Goal: Task Accomplishment & Management: Manage account settings

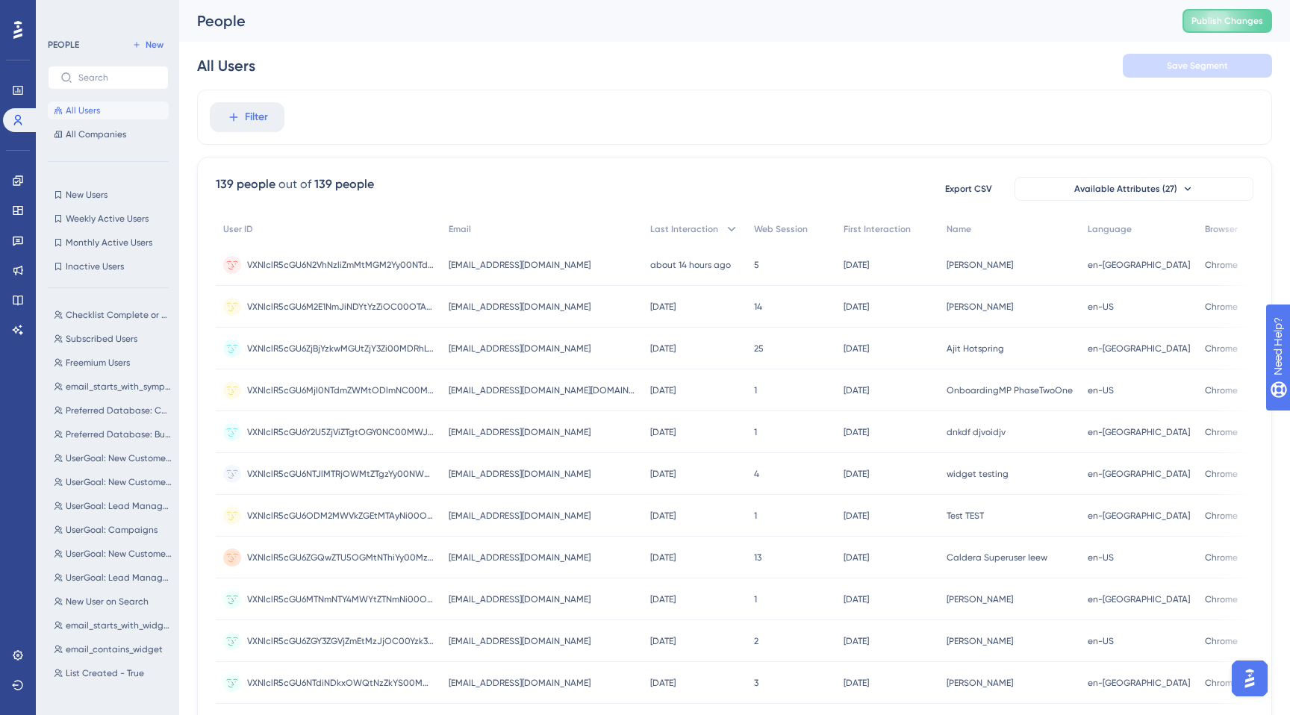
click at [85, 111] on span "All Users" at bounding box center [83, 111] width 34 height 12
click at [92, 78] on input "text" at bounding box center [117, 77] width 78 height 10
paste input "[EMAIL_ADDRESS][DOMAIN_NAME]"
type input "[EMAIL_ADDRESS][DOMAIN_NAME]"
click at [85, 111] on span "All Users" at bounding box center [83, 111] width 34 height 12
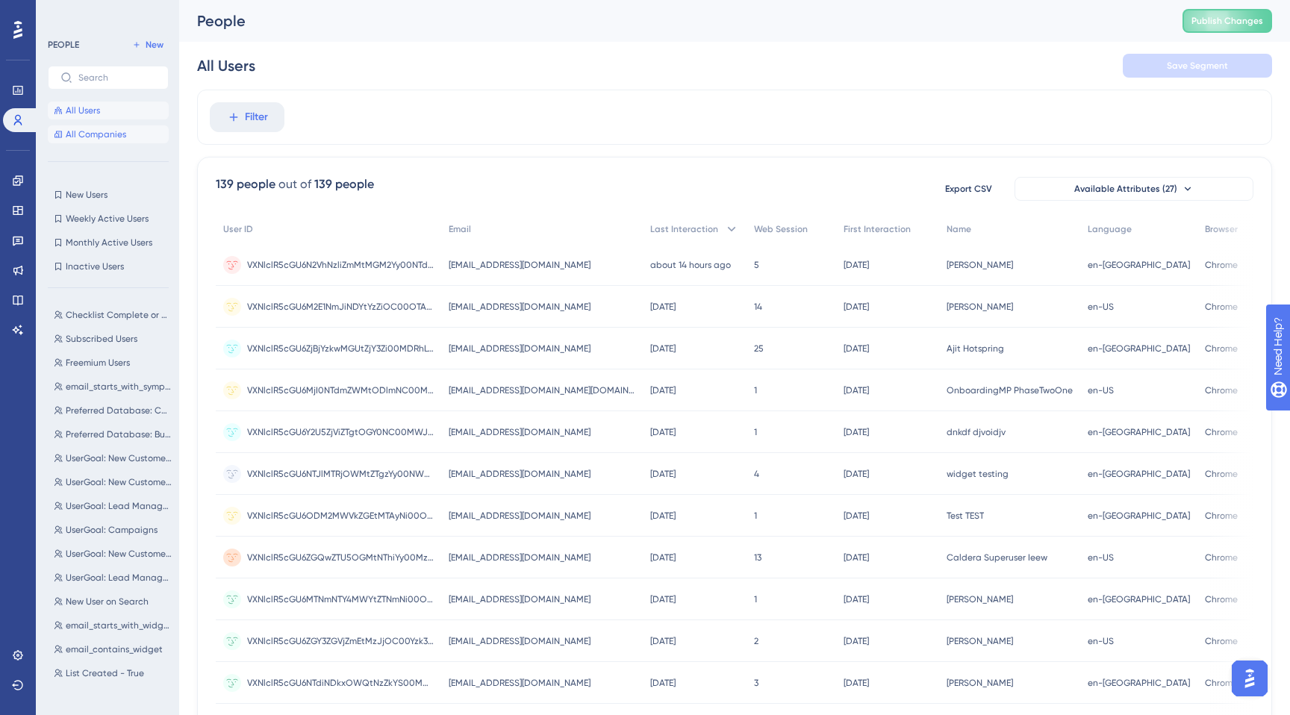
click at [89, 134] on span "All Companies" at bounding box center [96, 134] width 60 height 12
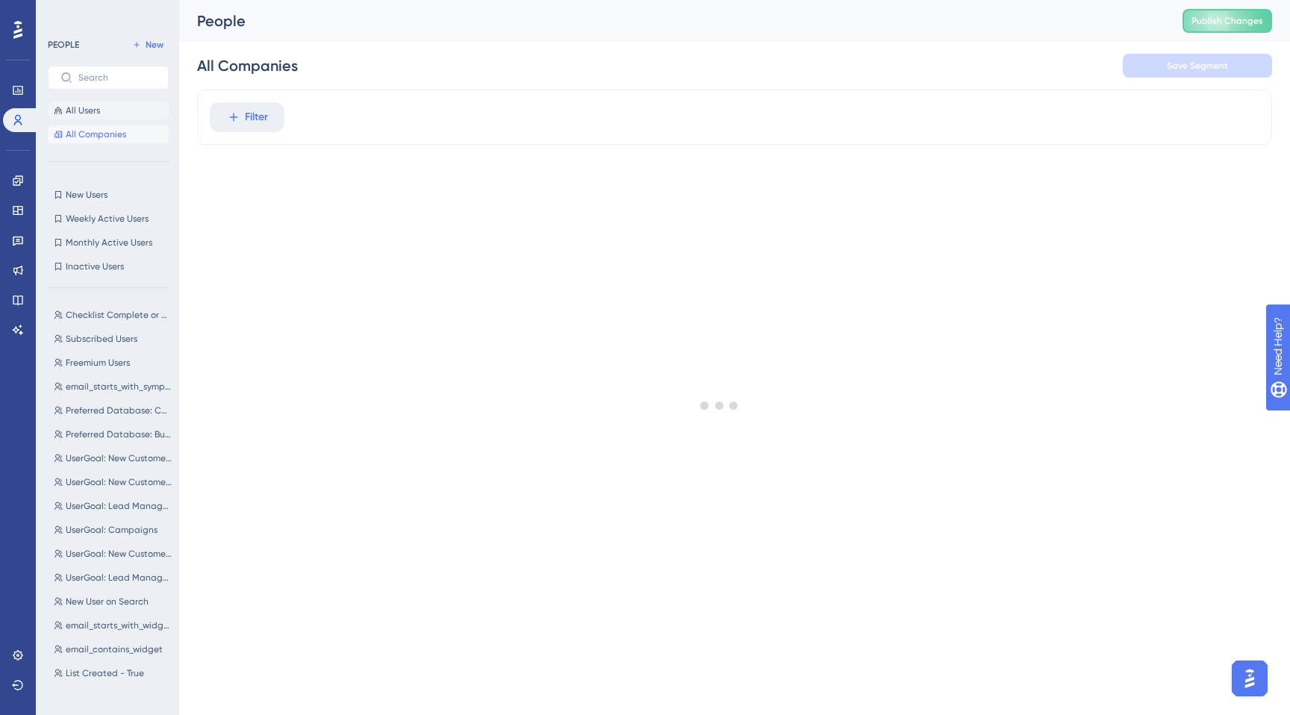
click at [85, 111] on span "All Users" at bounding box center [83, 111] width 34 height 12
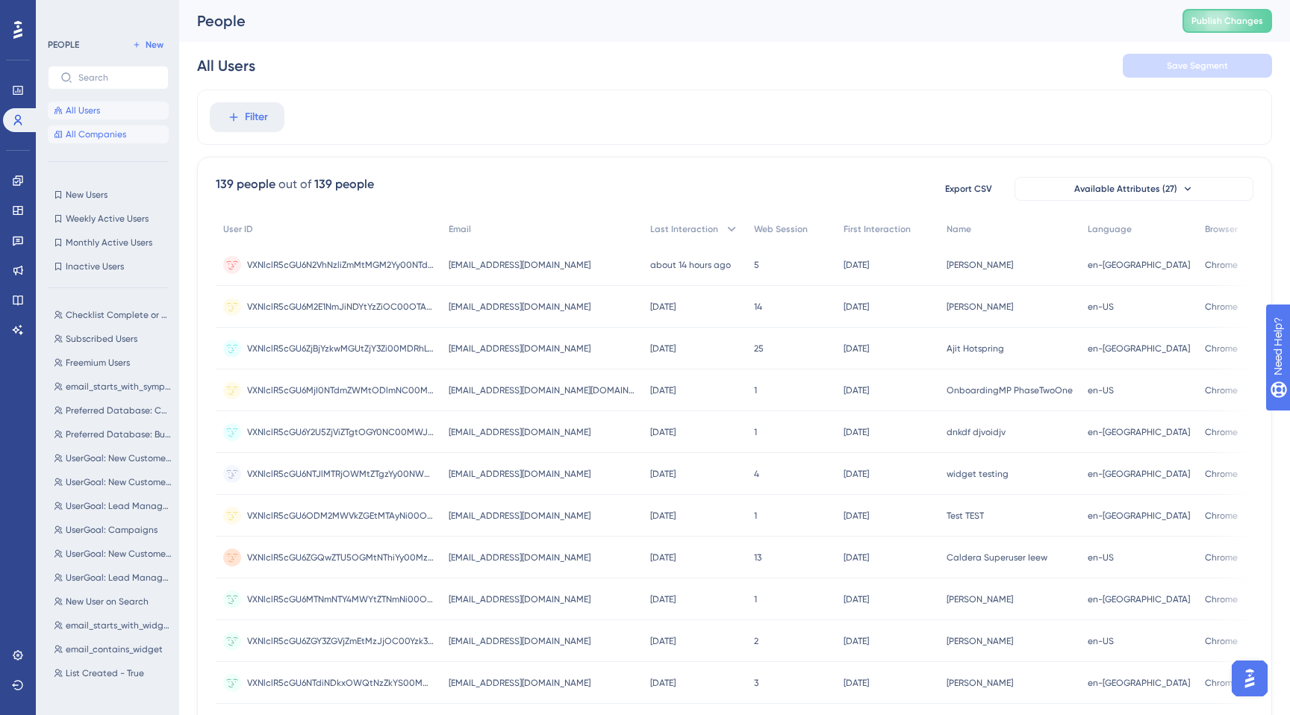
click at [93, 132] on span "All Companies" at bounding box center [96, 134] width 60 height 12
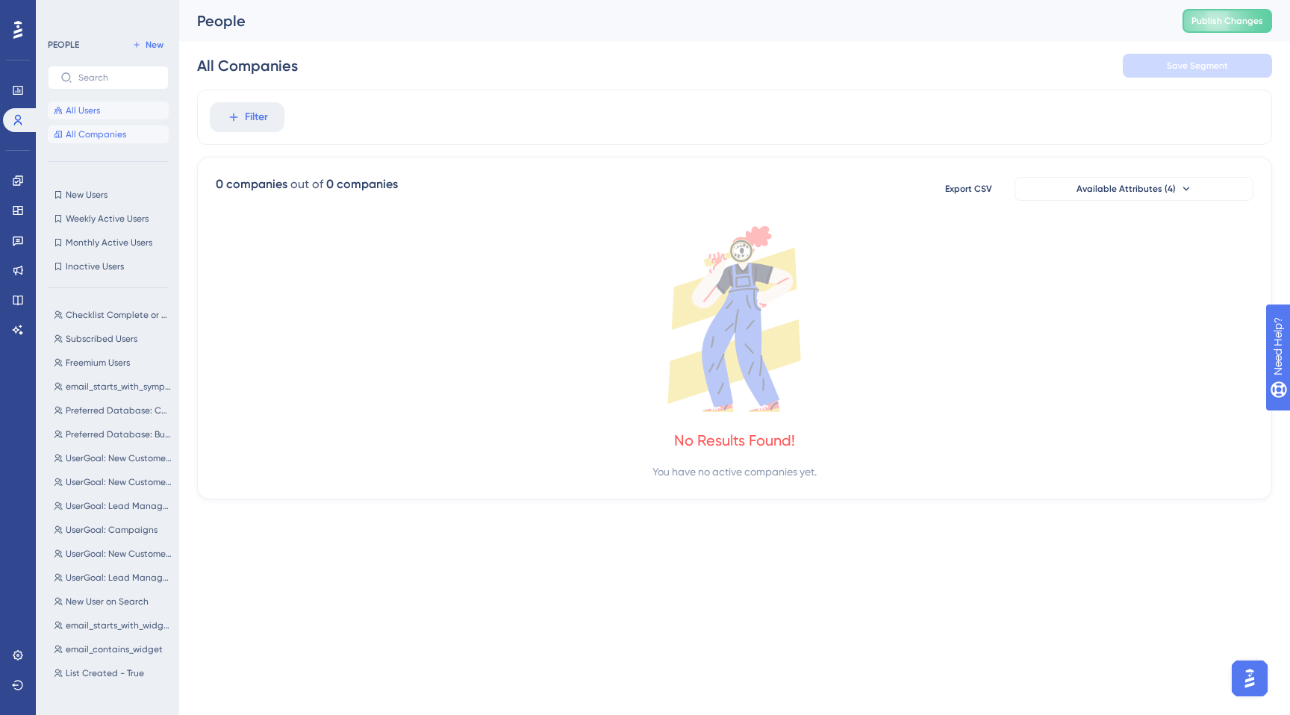
click at [89, 115] on span "All Users" at bounding box center [83, 111] width 34 height 12
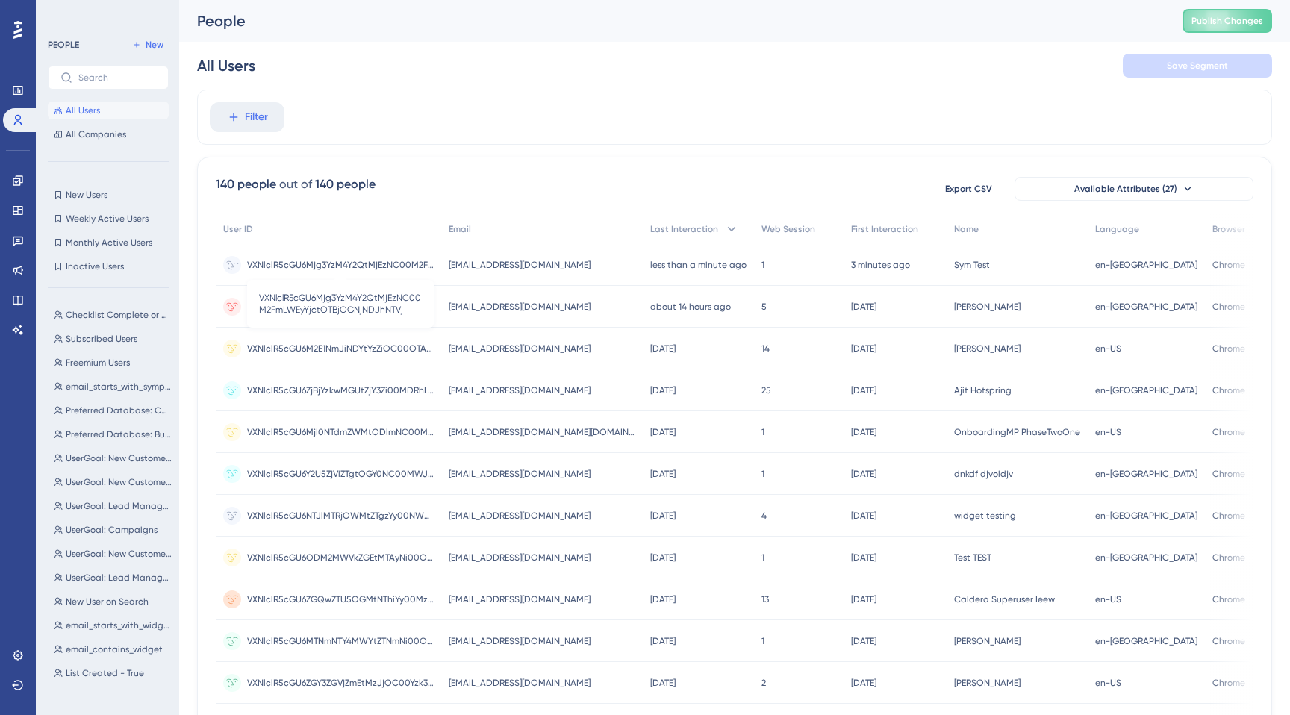
click at [346, 264] on span "VXNlclR5cGU6Mjg3YzM4Y2QtMjEzNC00M2FmLWEyYjctOTBjOGNjNDJhNTVj" at bounding box center [340, 265] width 187 height 12
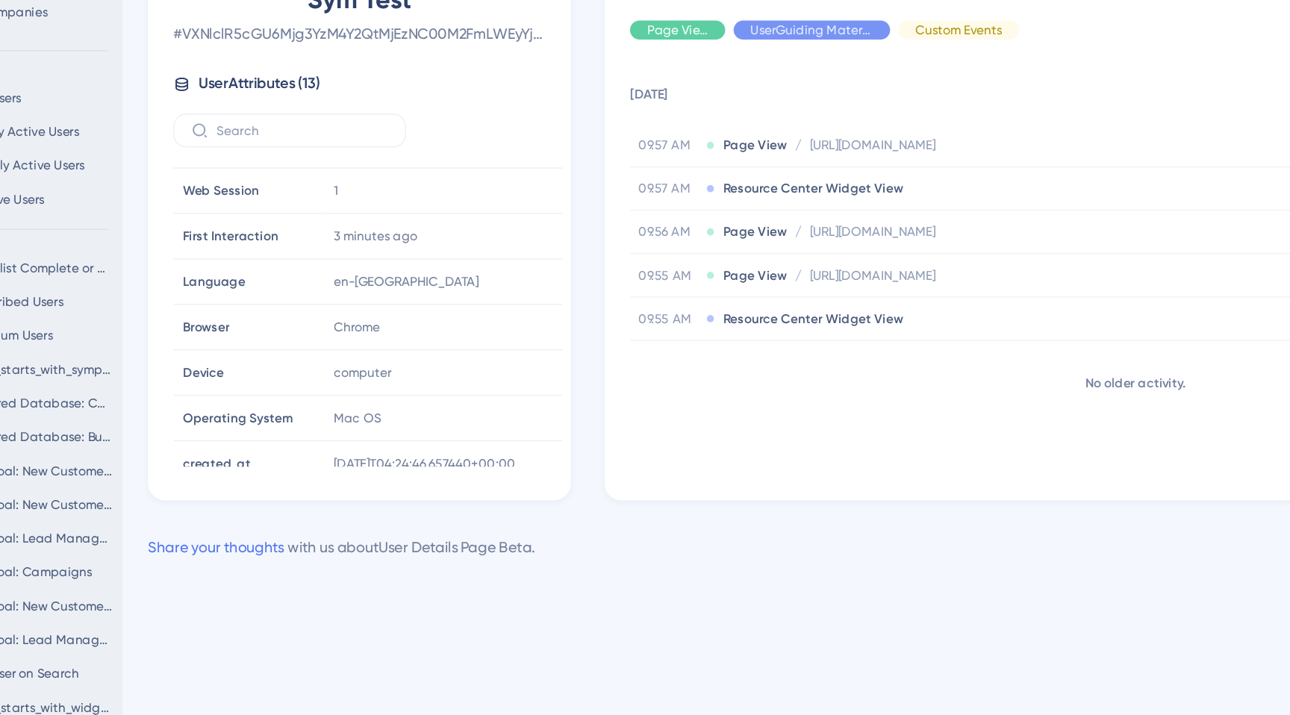
scroll to position [198, 0]
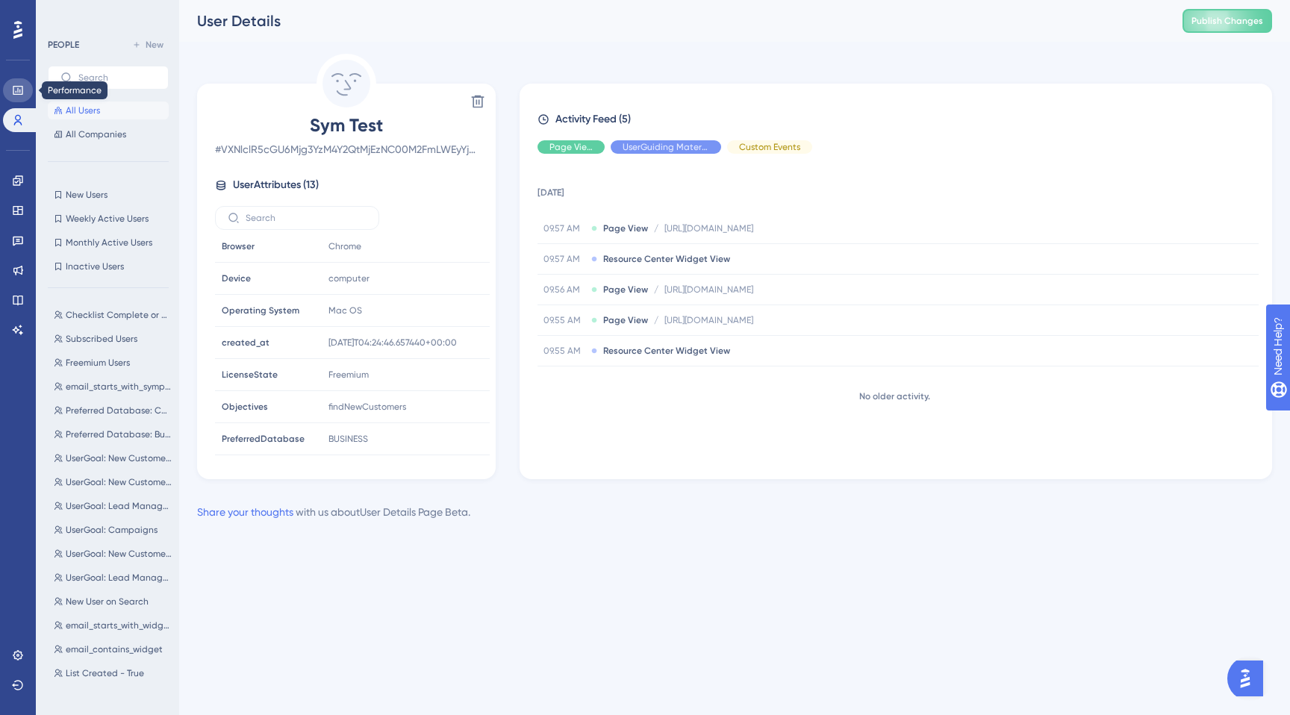
click at [16, 89] on icon at bounding box center [18, 90] width 12 height 12
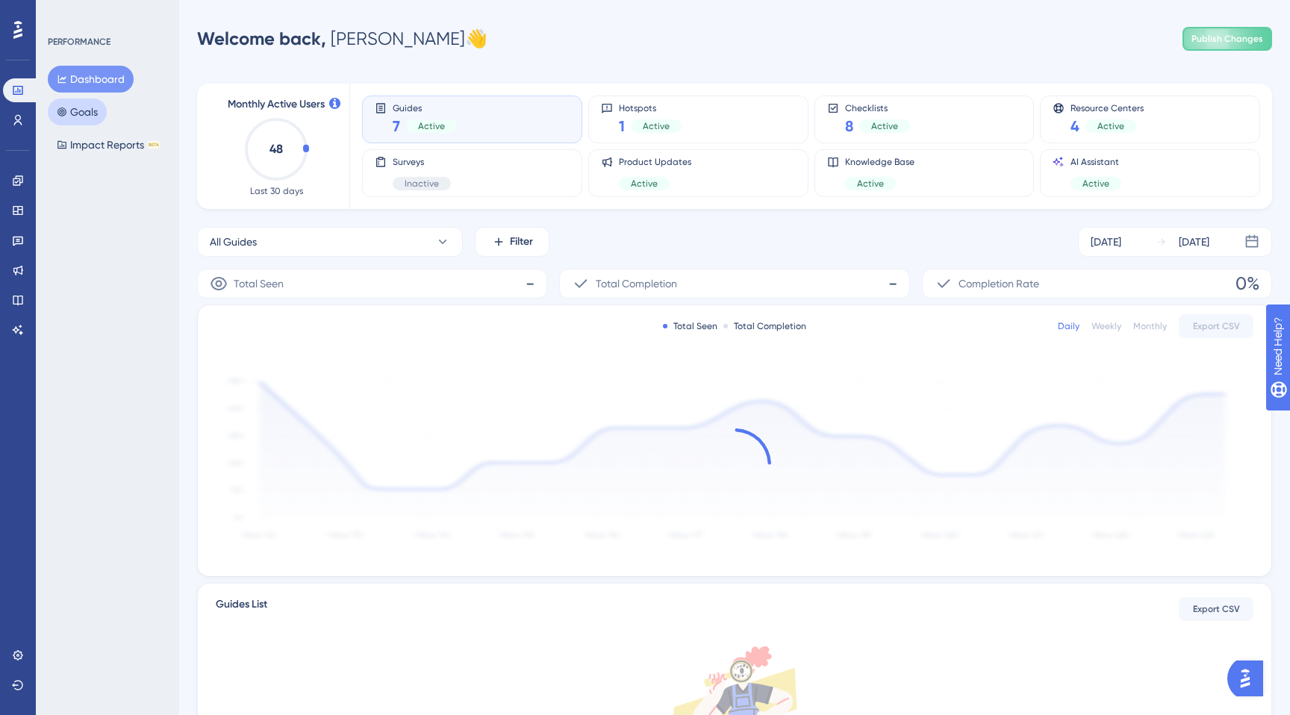
click at [102, 114] on button "Goals" at bounding box center [77, 112] width 59 height 27
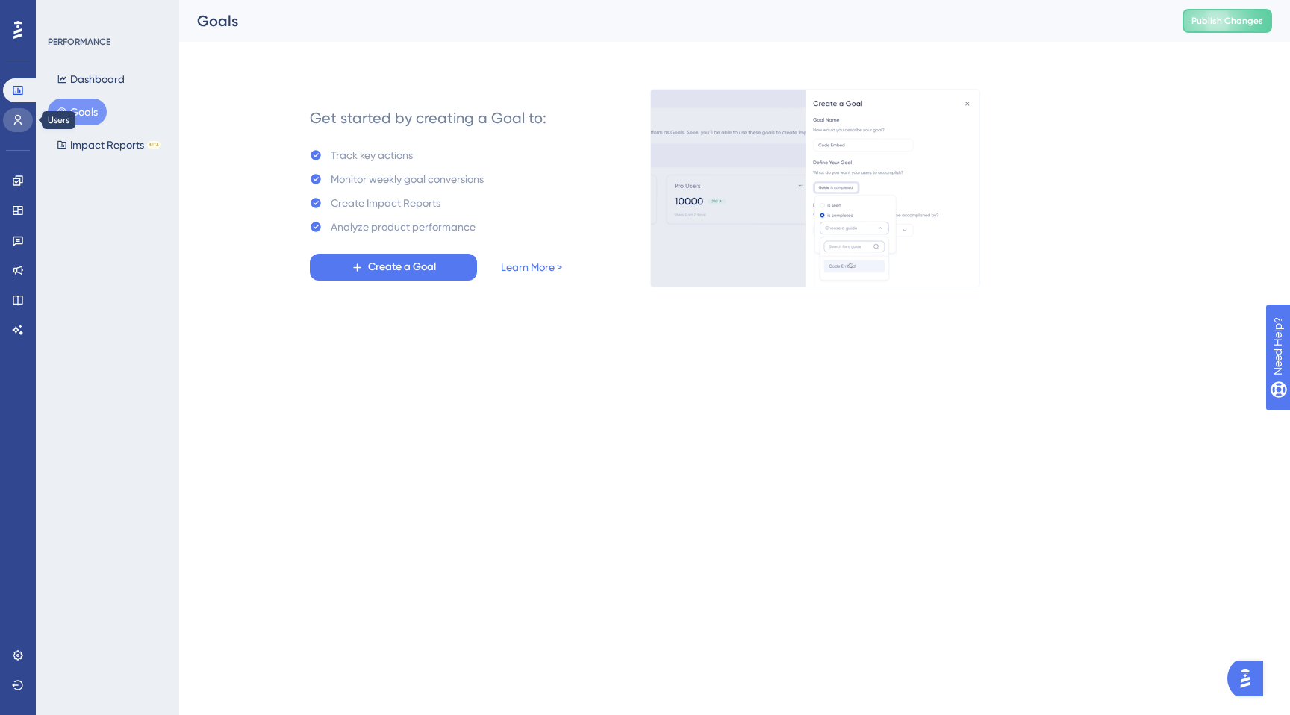
click at [18, 125] on icon at bounding box center [18, 120] width 12 height 12
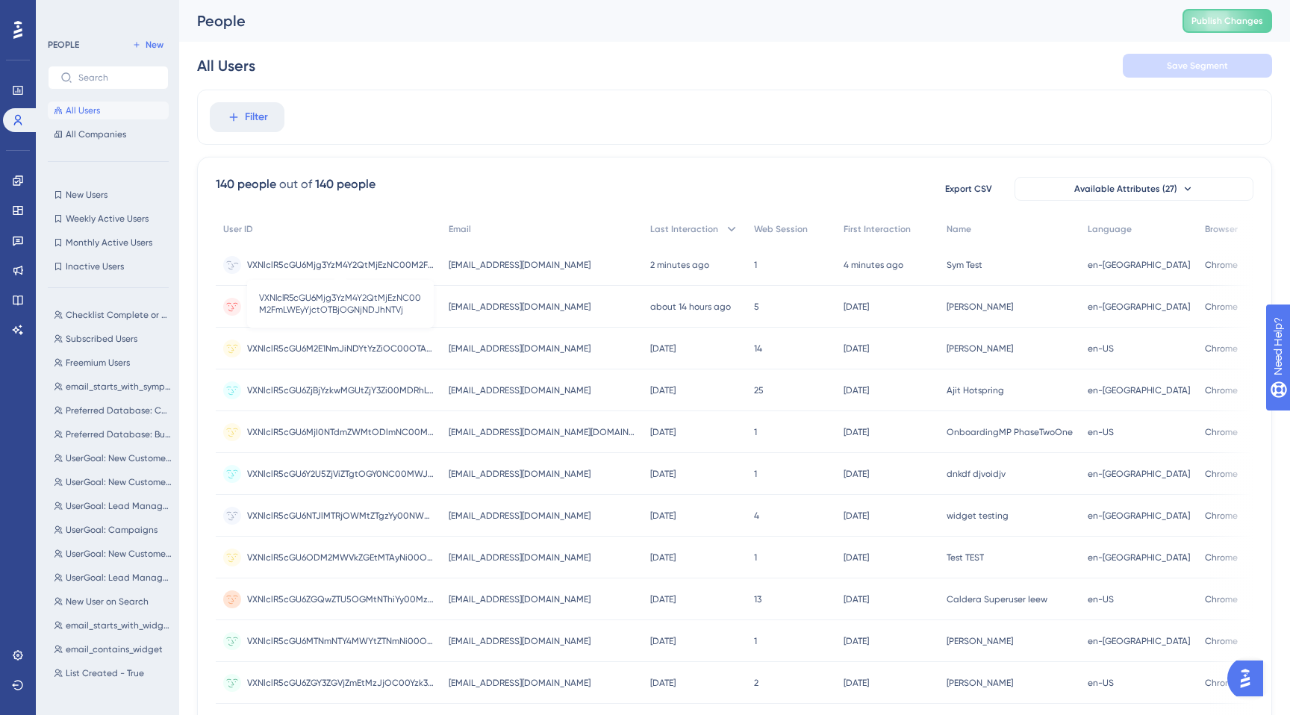
click at [338, 262] on span "VXNlclR5cGU6Mjg3YzM4Y2QtMjEzNC00M2FmLWEyYjctOTBjOGNjNDJhNTVj" at bounding box center [340, 265] width 187 height 12
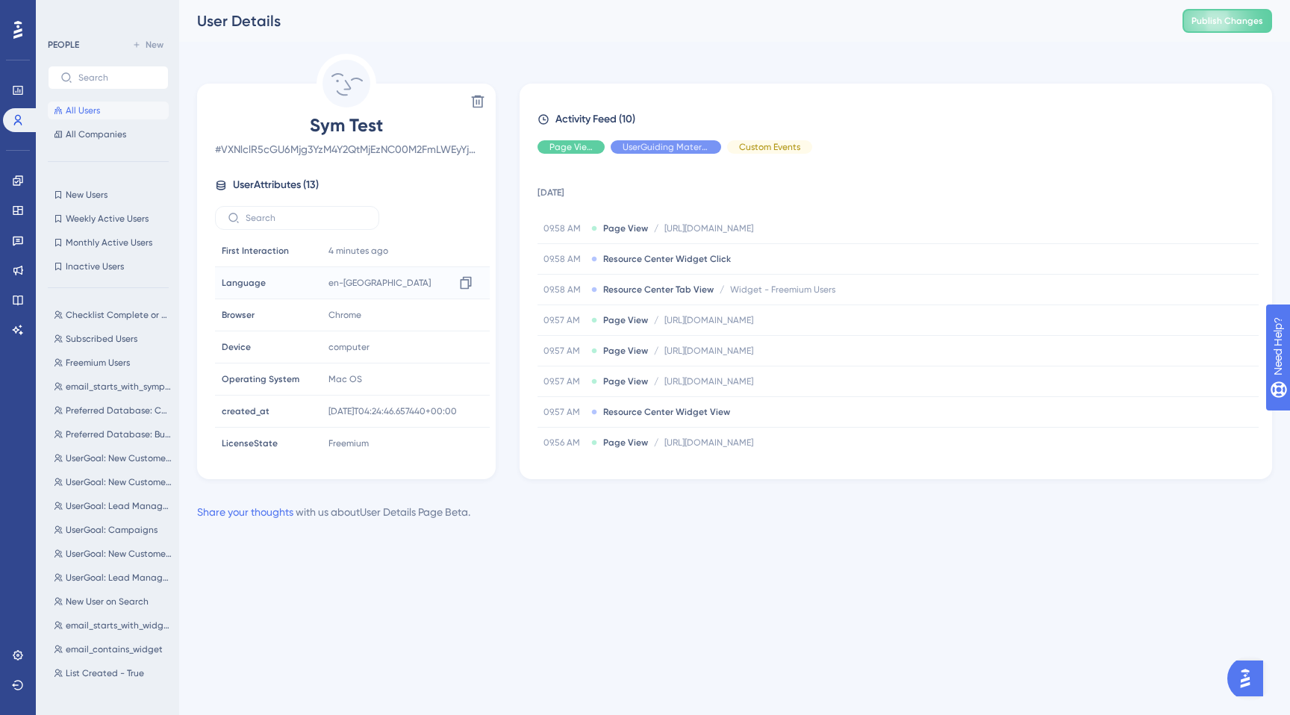
scroll to position [198, 0]
